Goal: Information Seeking & Learning: Learn about a topic

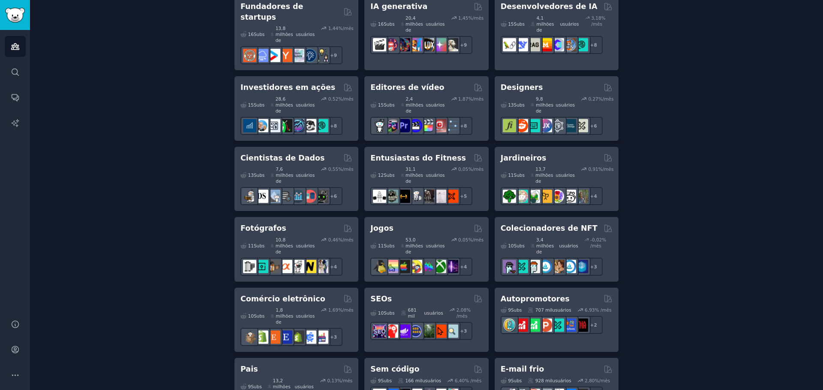
scroll to position [336, 0]
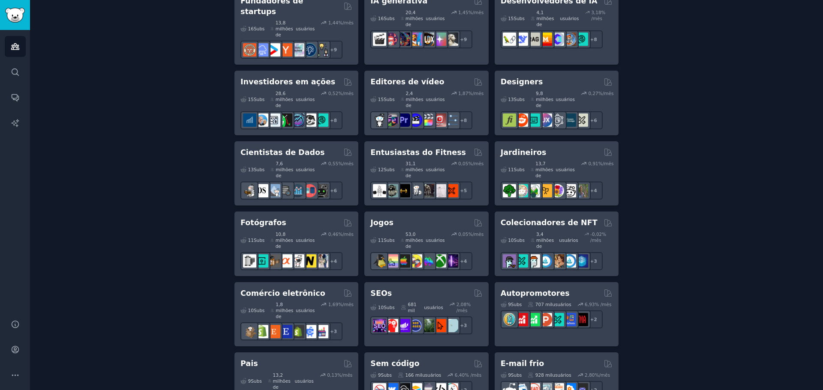
click at [677, 52] on div "Crie seu primeiro público Um público é uma coleção de subreddits que você pode …" at bounding box center [426, 283] width 769 height 1130
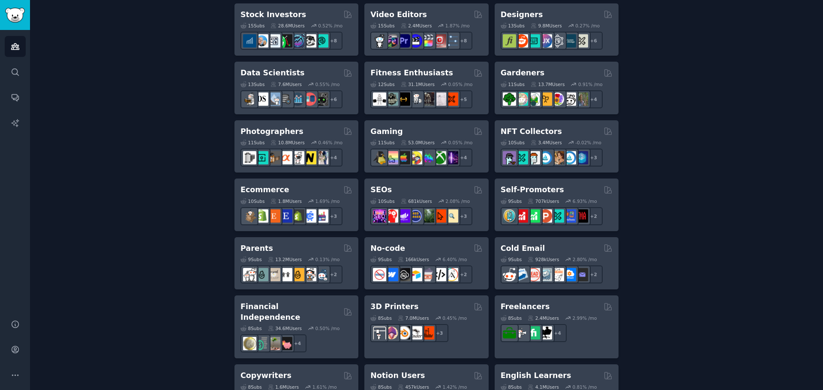
scroll to position [308, 0]
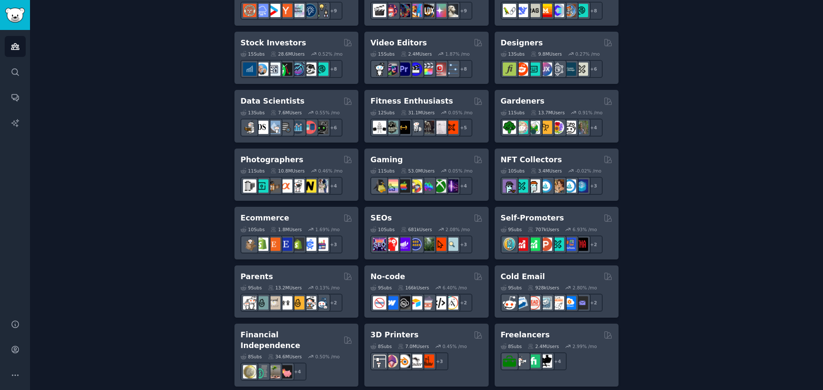
click at [661, 156] on div "Create your first audience An audience is a collection of subreddits you can se…" at bounding box center [426, 213] width 769 height 934
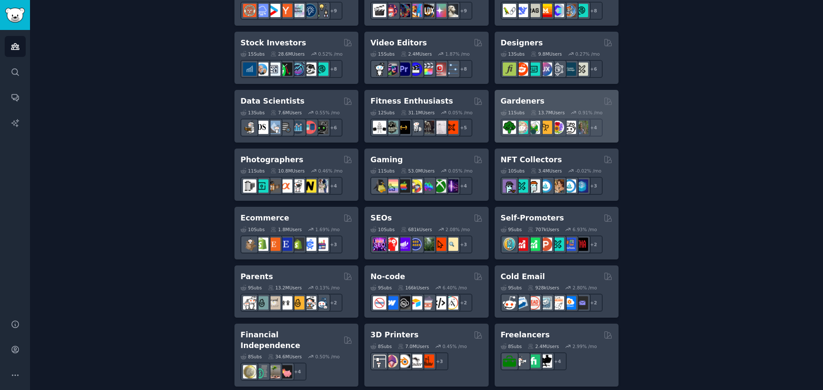
click at [565, 107] on div "11 Sub s 13.7M Users 0.91 % /mo r/vegetablegardening + 4" at bounding box center [557, 122] width 112 height 30
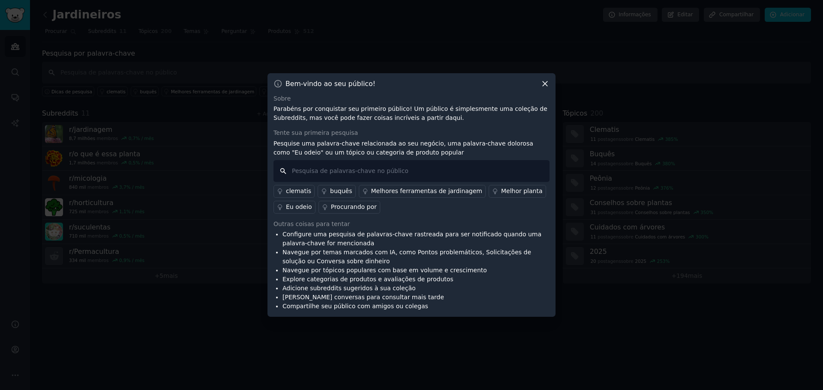
click at [367, 169] on input "text" at bounding box center [411, 171] width 276 height 22
type input "qual a melhor"
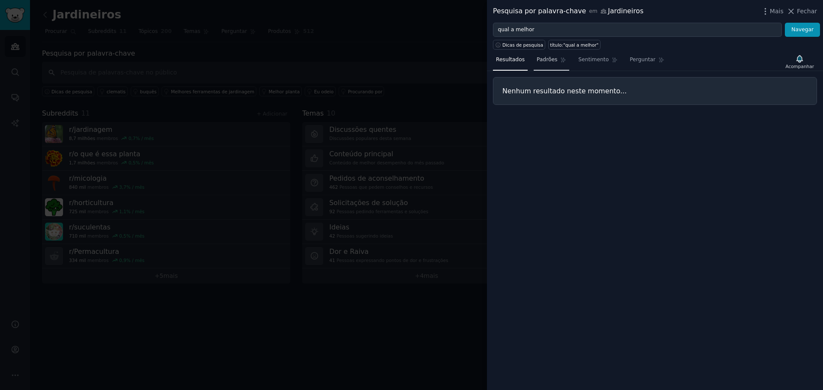
click at [540, 66] on link "Padrões" at bounding box center [552, 62] width 36 height 18
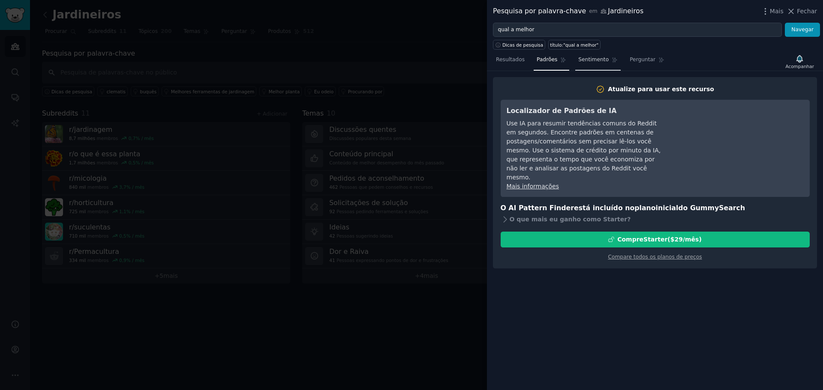
click at [578, 62] on font "Sentimento" at bounding box center [593, 60] width 30 height 6
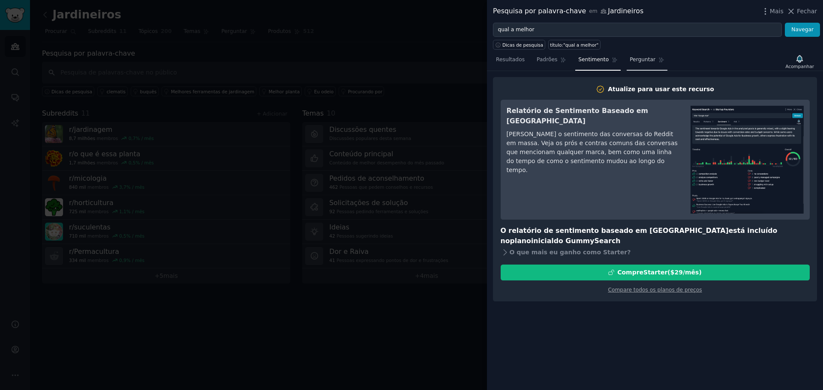
click at [630, 63] on span "Perguntar" at bounding box center [643, 60] width 26 height 8
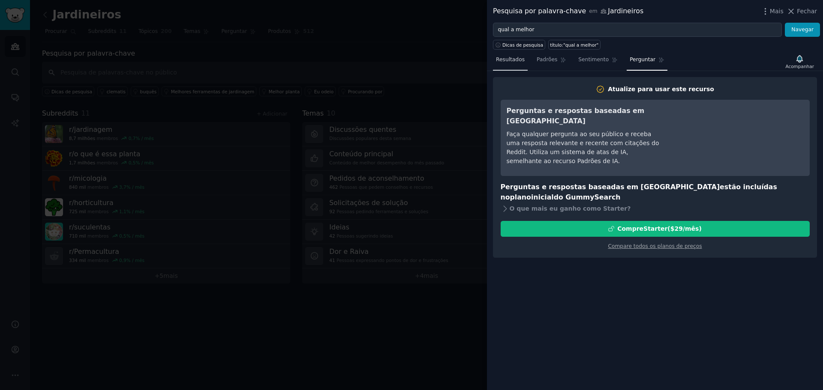
click at [519, 58] on font "Resultados" at bounding box center [510, 60] width 29 height 6
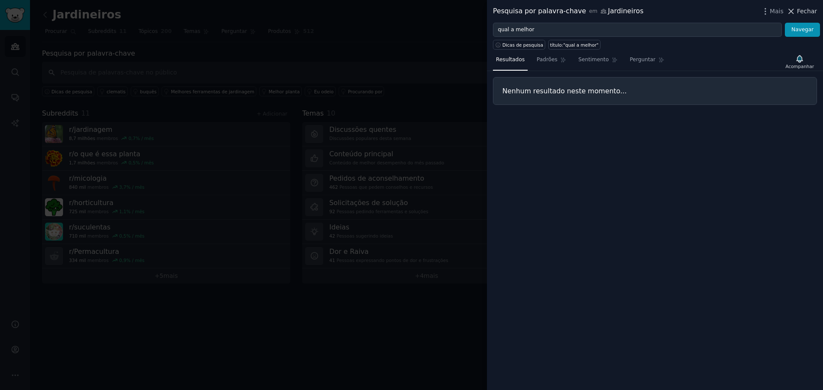
click at [790, 13] on icon at bounding box center [791, 11] width 9 height 9
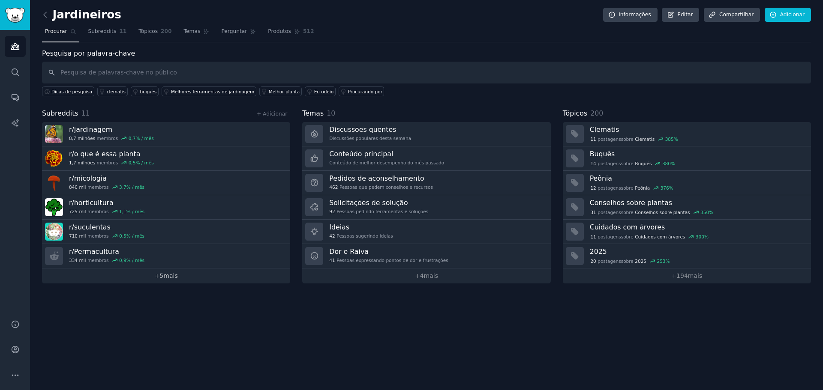
click at [160, 279] on font "5" at bounding box center [161, 276] width 4 height 7
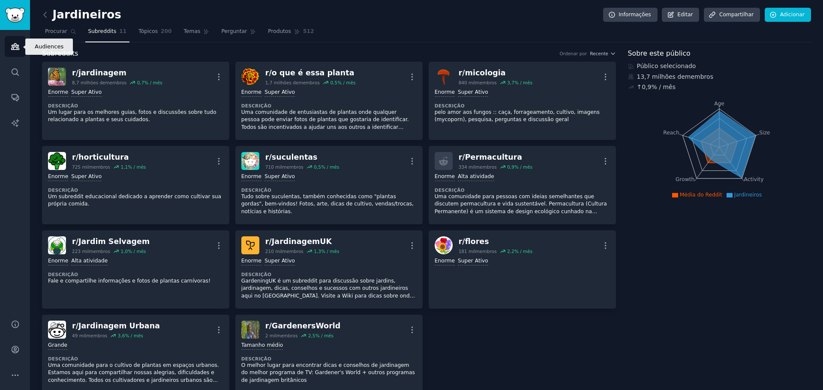
click at [20, 42] on link "Públicos" at bounding box center [15, 46] width 21 height 21
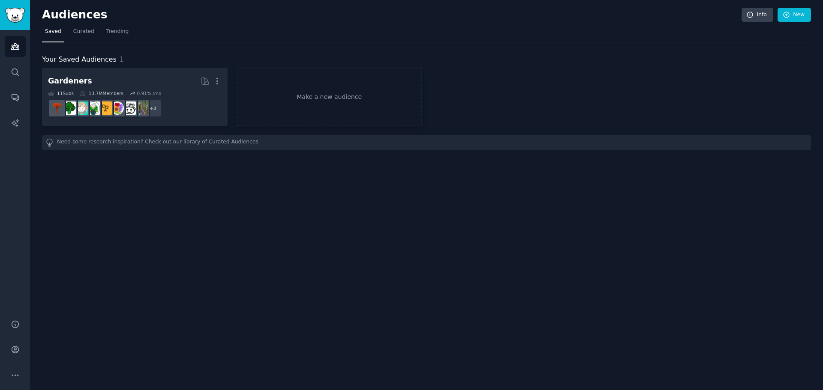
click at [449, 22] on div "Audiences Info New" at bounding box center [426, 17] width 769 height 18
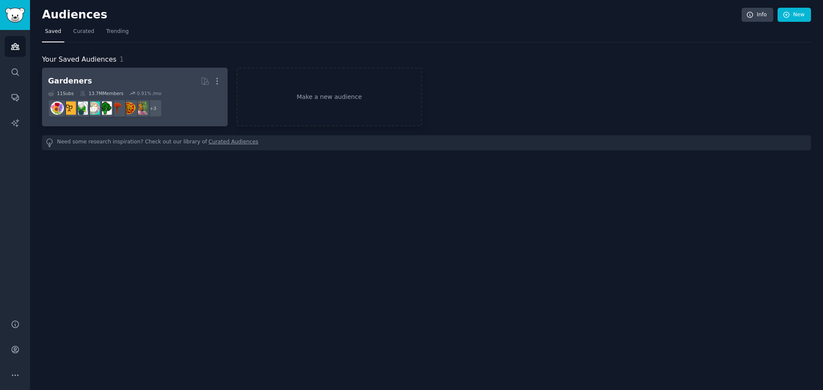
click at [177, 105] on dd "+ 3" at bounding box center [135, 108] width 174 height 24
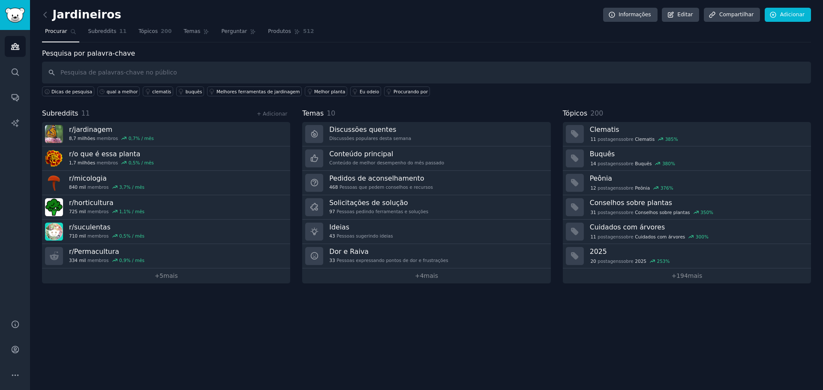
click at [335, 347] on div "Jardineiros Informações Editar Compartilhar Adicionar Procurar Subreddits 11 Tó…" at bounding box center [426, 195] width 793 height 390
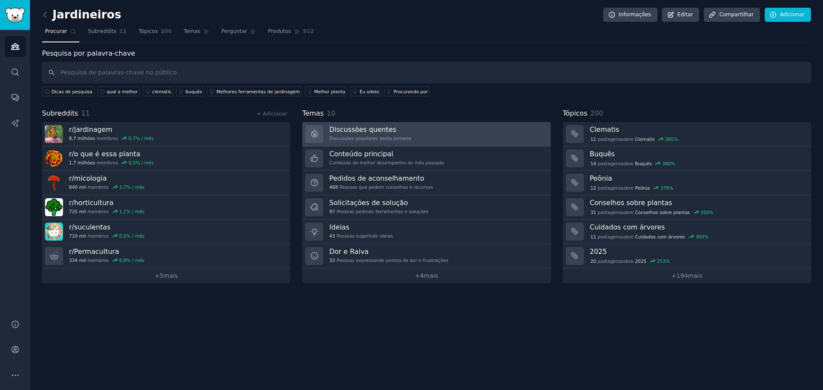
click at [355, 136] on font "Discussões populares desta semana" at bounding box center [370, 138] width 82 height 5
